Goal: Task Accomplishment & Management: Manage account settings

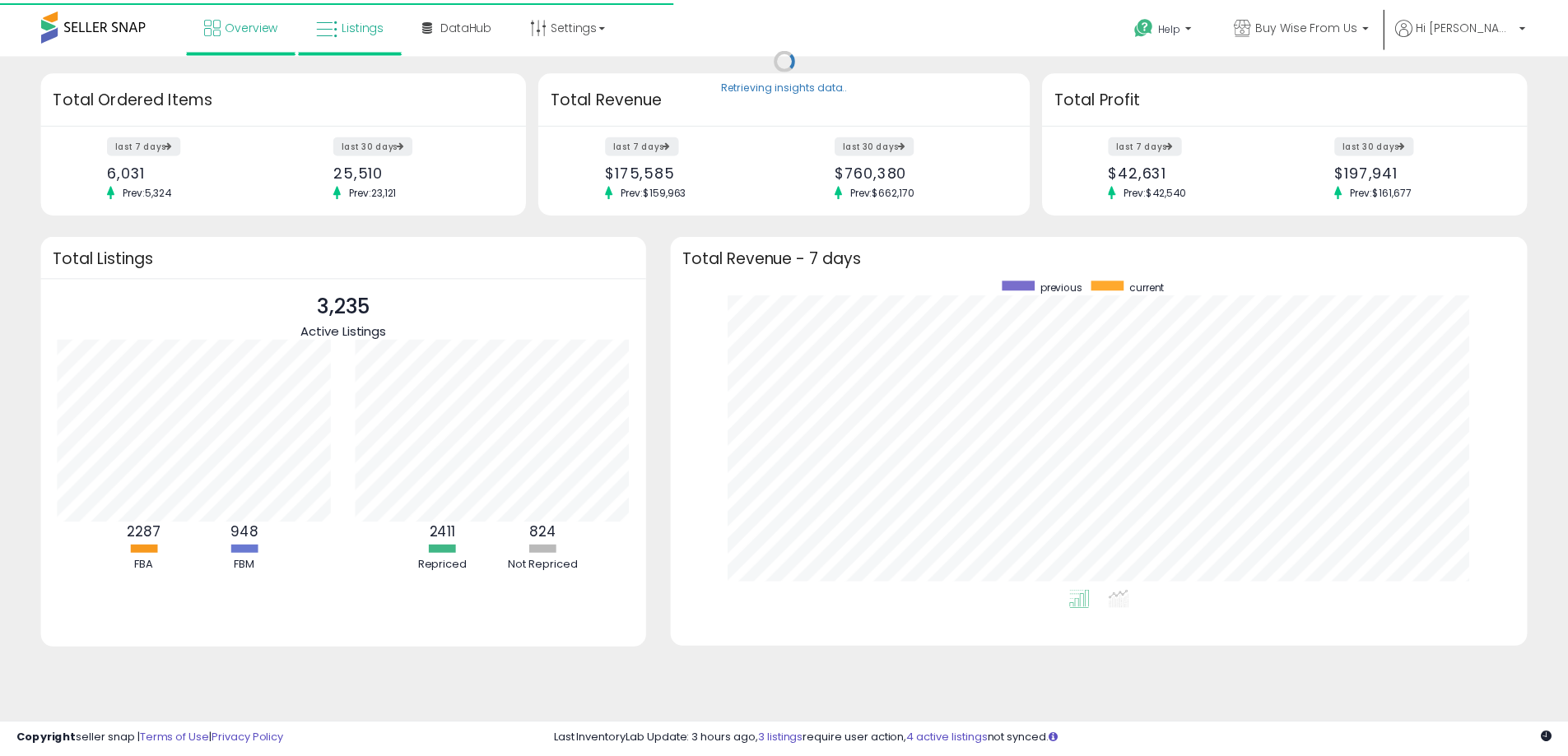
scroll to position [311, 830]
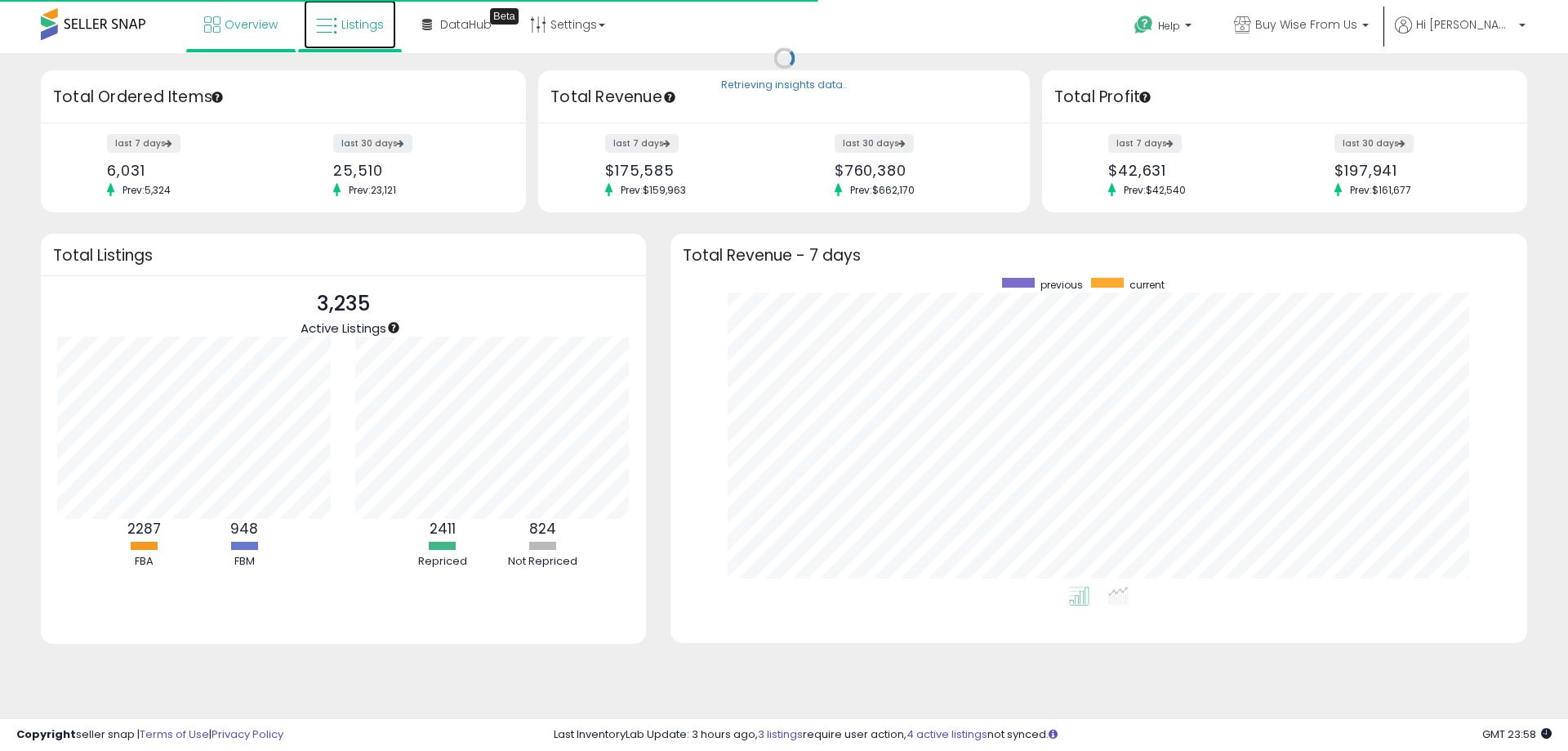
click at [351, 20] on span "Listings" at bounding box center [363, 24] width 43 height 17
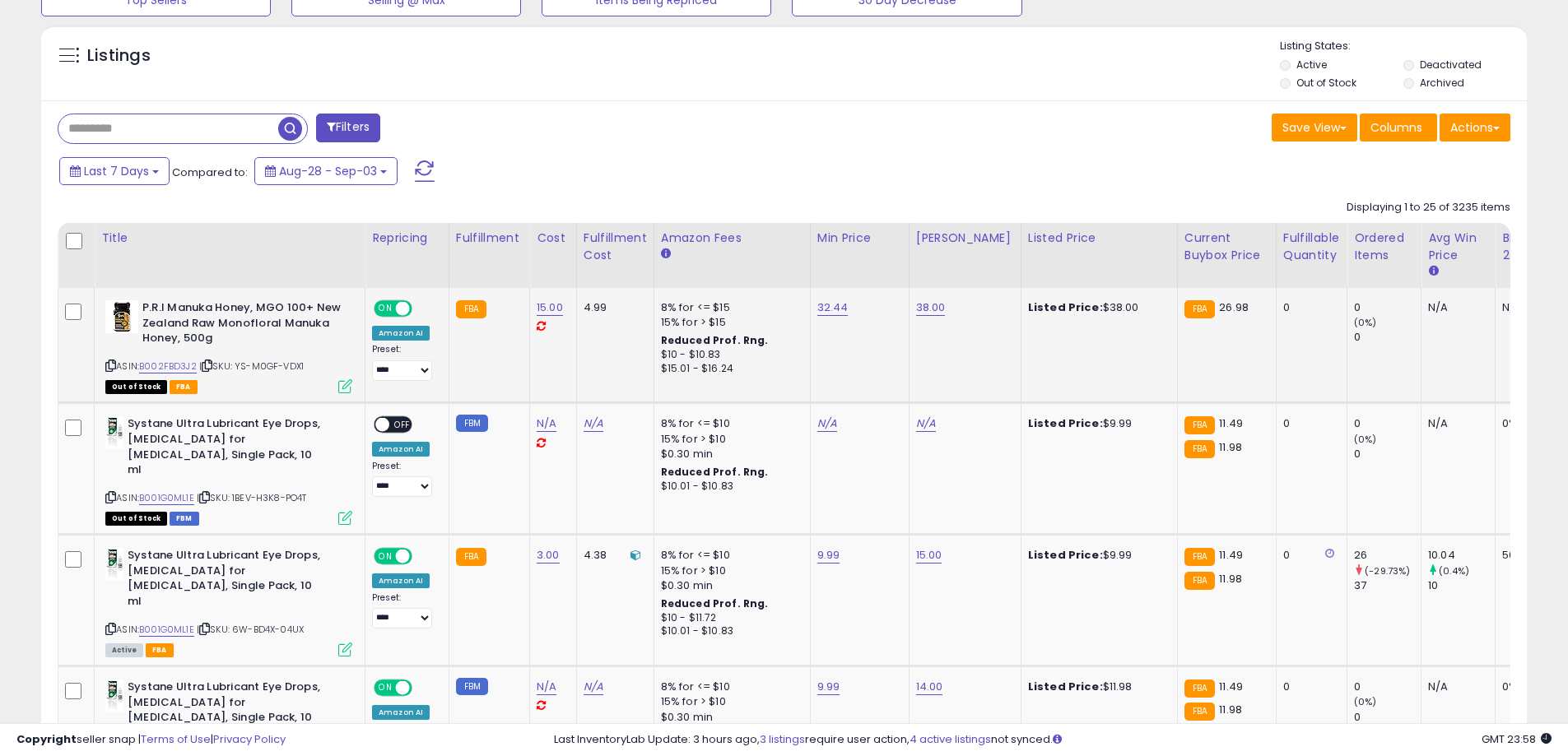
scroll to position [337, 862]
click at [1283, 244] on div "Fulfillable Quantity" at bounding box center [1311, 246] width 57 height 34
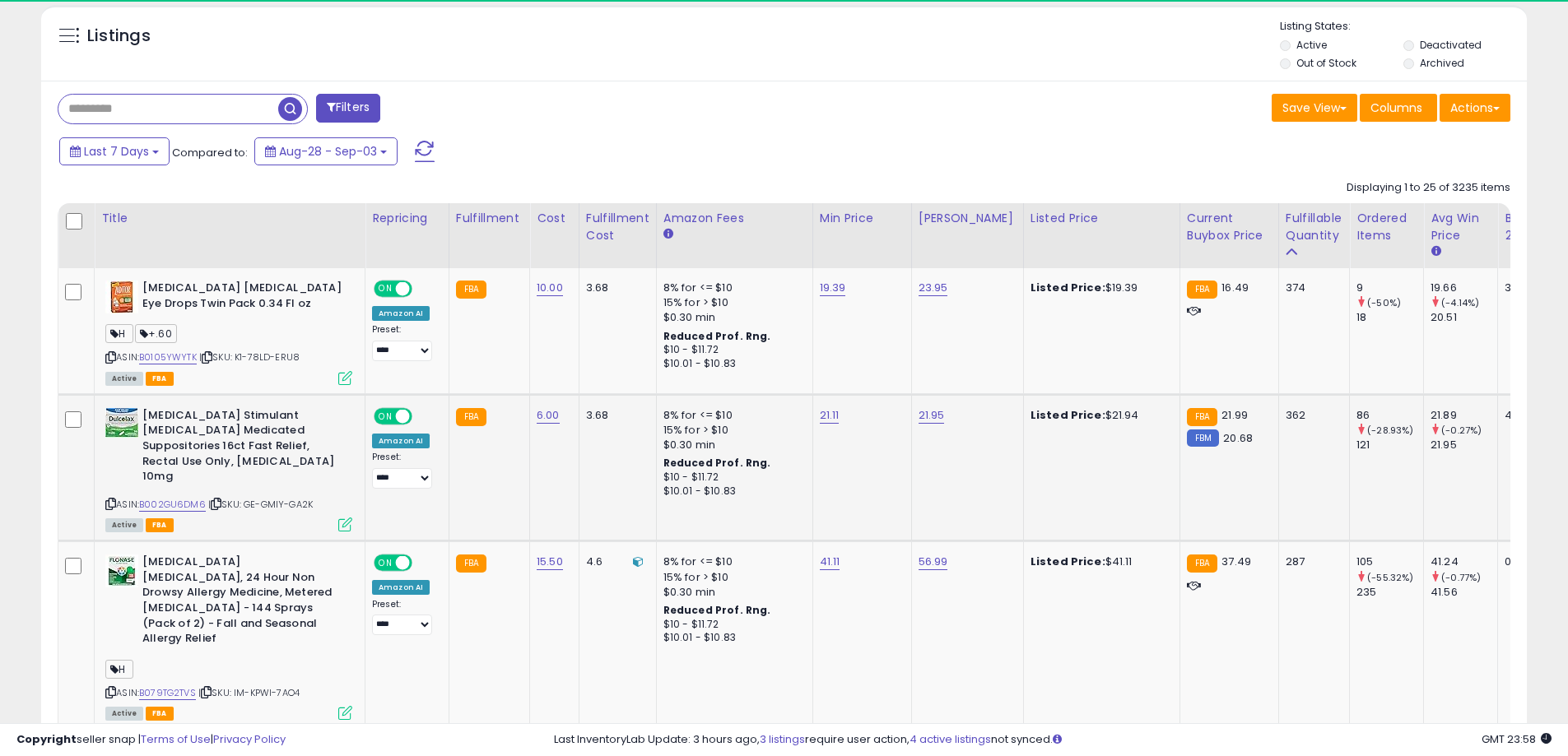
scroll to position [658, 0]
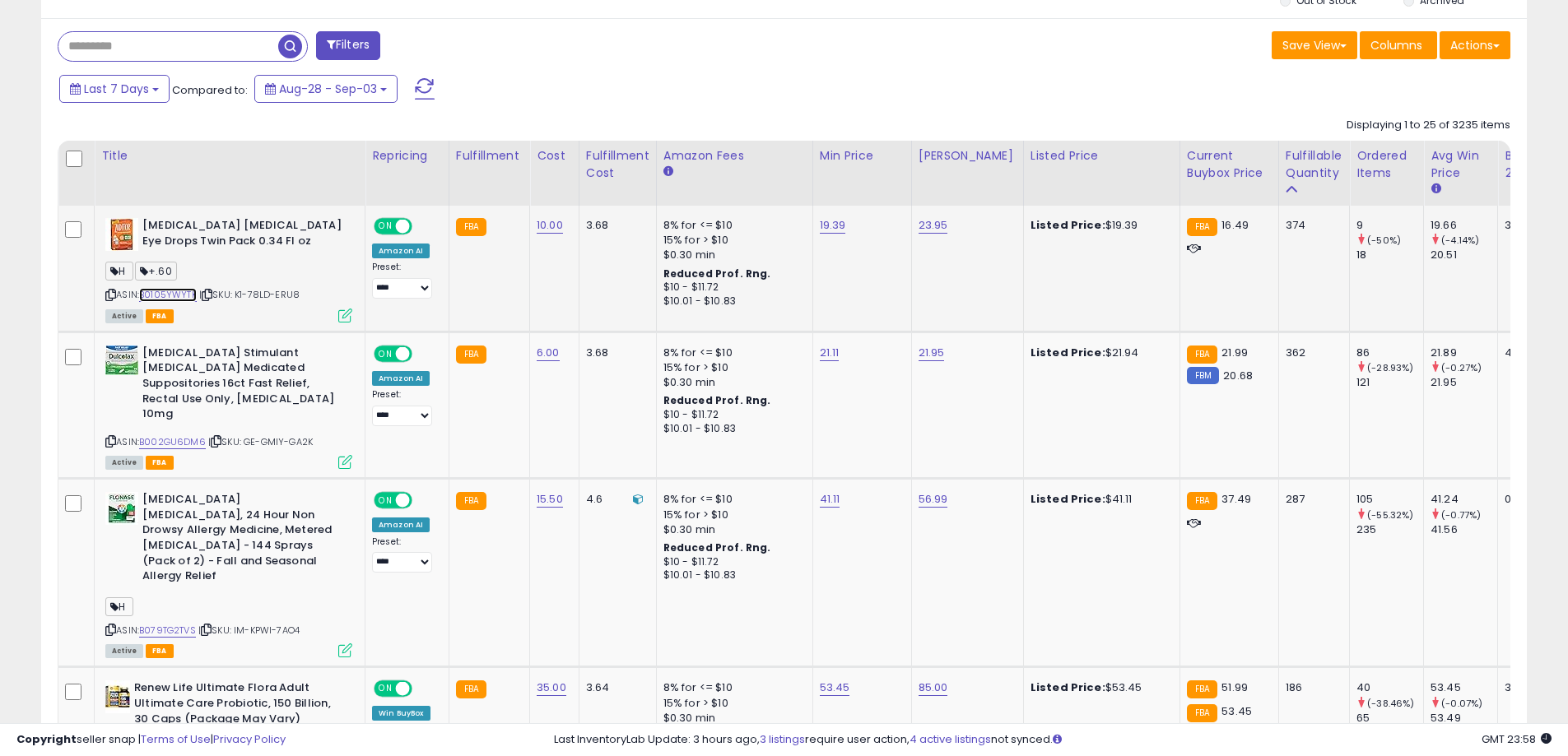
click at [179, 300] on link "B0105YWYTK" at bounding box center [167, 295] width 58 height 14
